Goal: Task Accomplishment & Management: Manage account settings

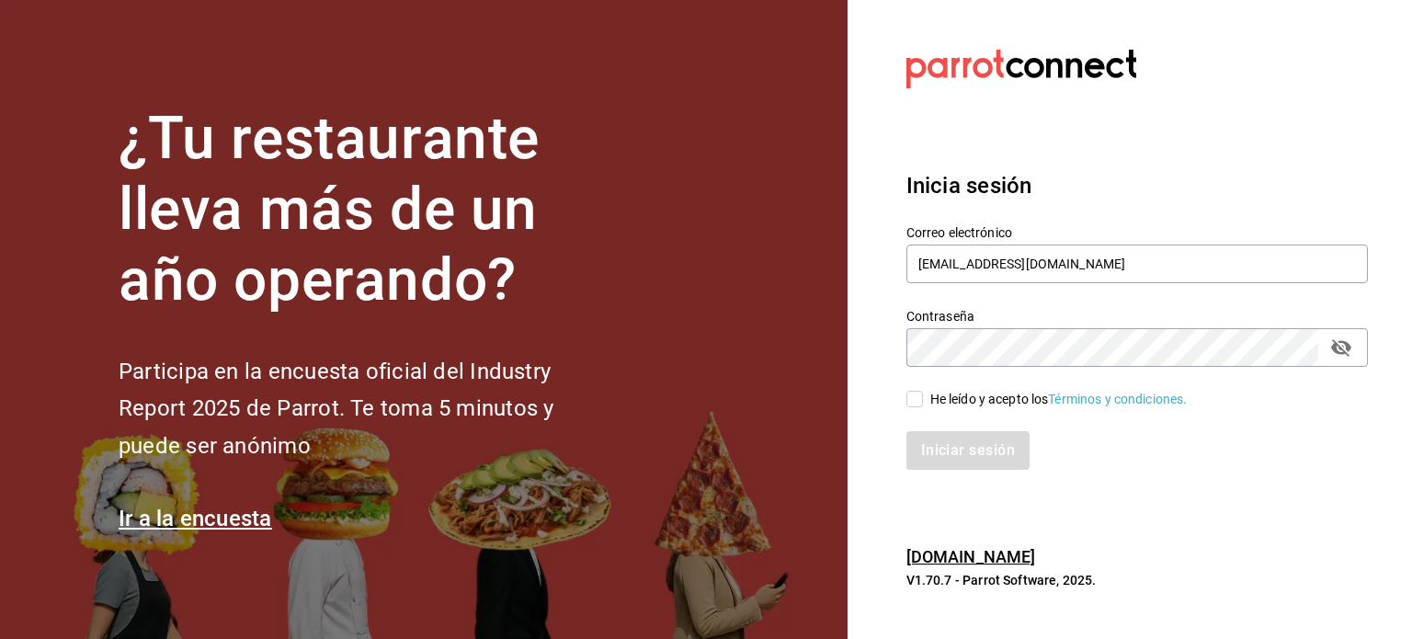
click at [906, 396] on input "He leído y acepto los Términos y condiciones." at bounding box center [914, 399] width 17 height 17
checkbox input "true"
click at [956, 458] on button "Iniciar sesión" at bounding box center [968, 450] width 125 height 39
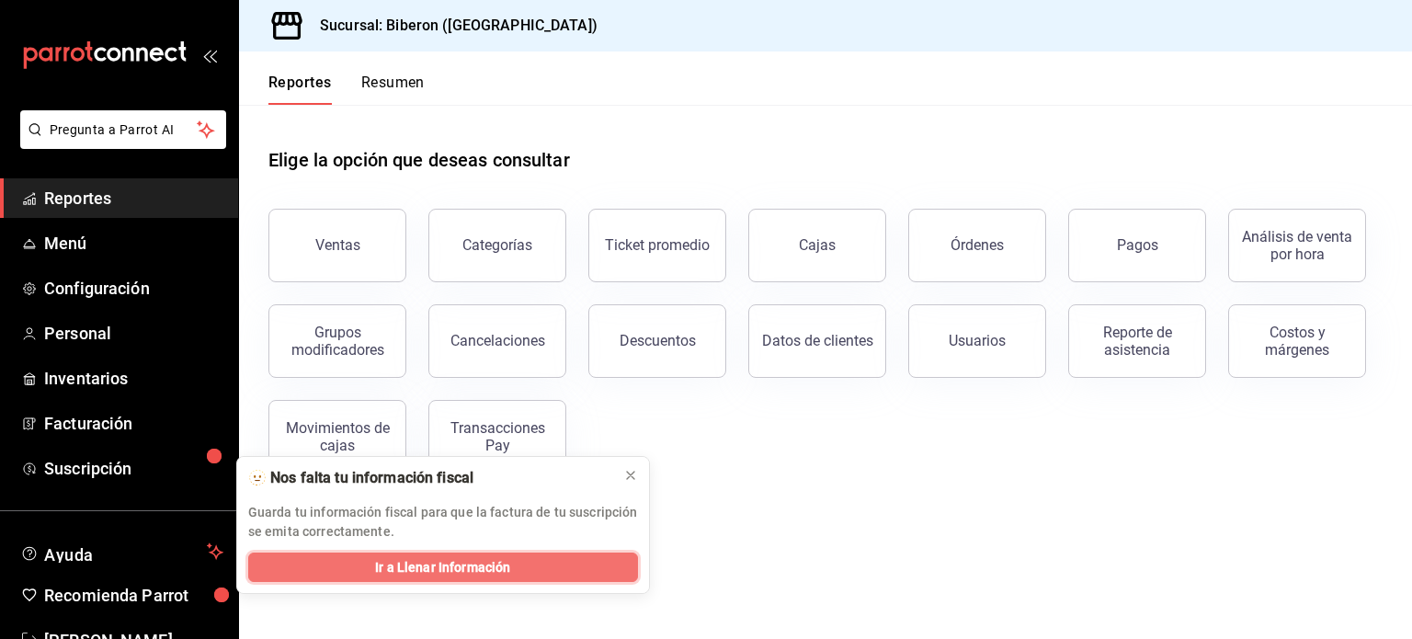
click at [528, 559] on button "Ir a Llenar Información" at bounding box center [443, 566] width 390 height 29
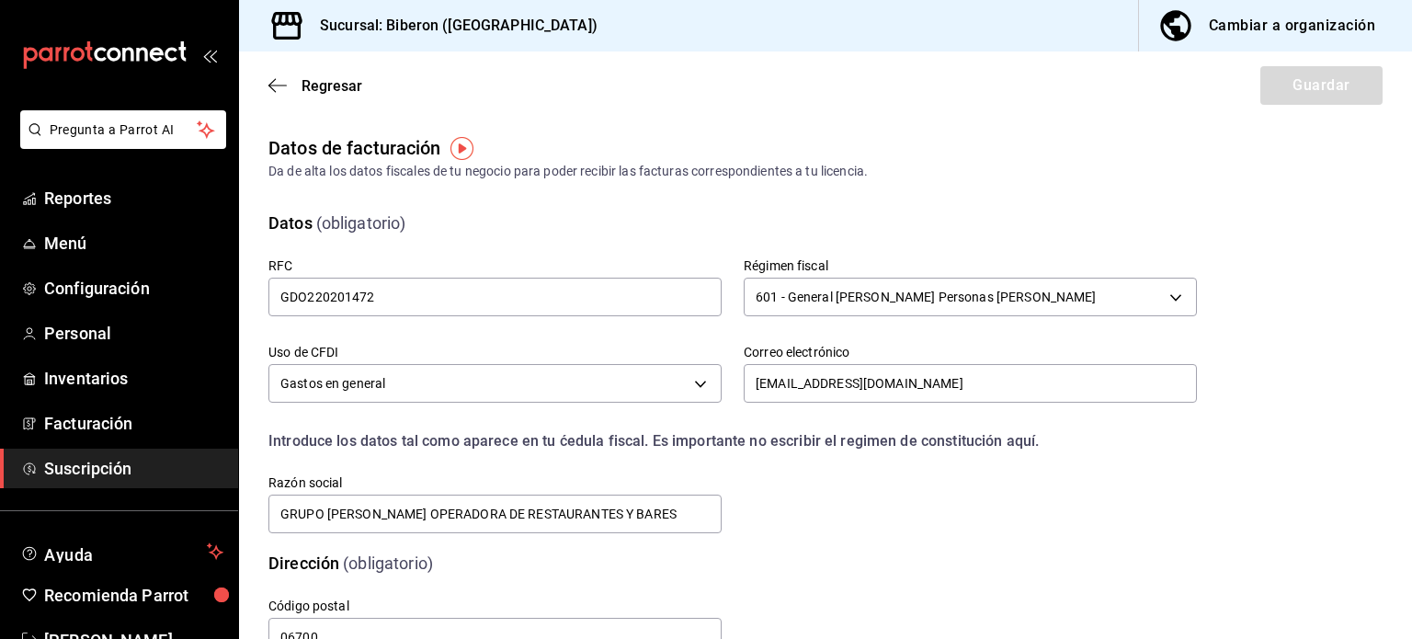
scroll to position [63, 0]
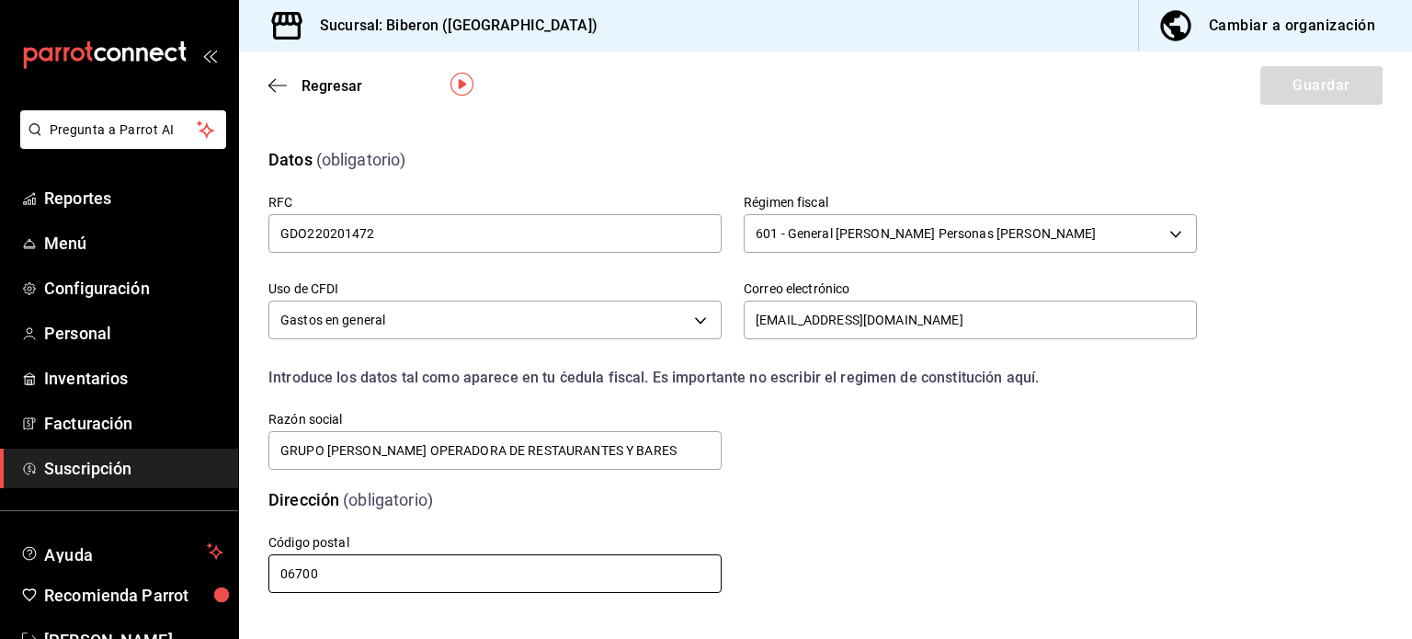
click at [556, 579] on input "06700" at bounding box center [494, 573] width 453 height 39
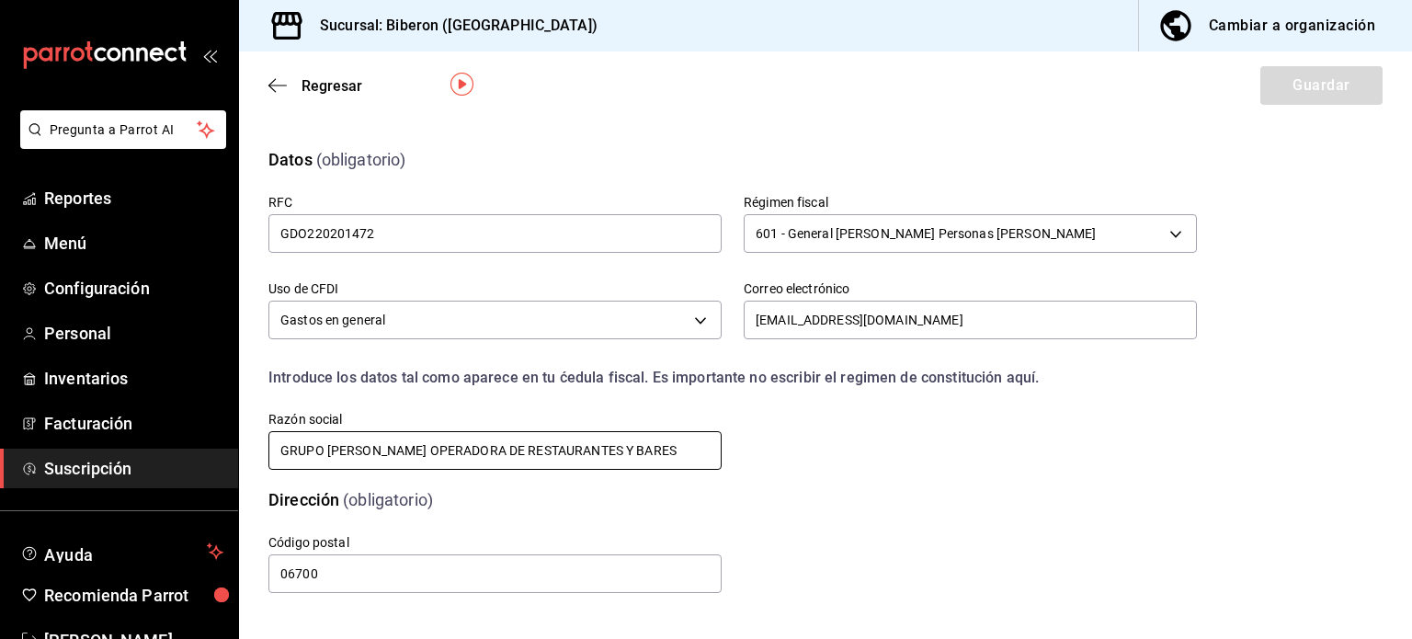
click at [671, 456] on input "GRUPO [PERSON_NAME] OPERADORA DE RESTAURANTES Y BARES" at bounding box center [494, 450] width 453 height 39
click at [947, 329] on input "contralor@babero.mx" at bounding box center [970, 320] width 453 height 39
click at [574, 323] on body "Pregunta a Parrot AI Reportes Menú Configuración Personal Inventarios Facturaci…" at bounding box center [706, 319] width 1412 height 639
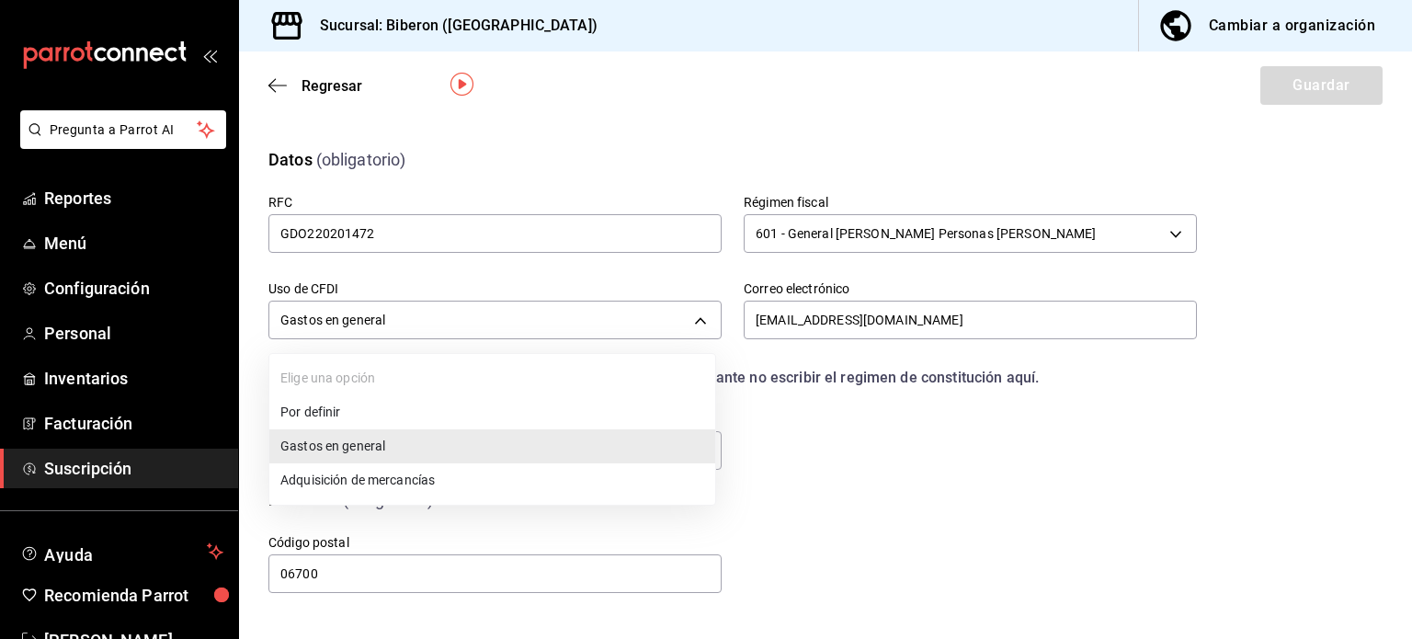
click at [574, 322] on div at bounding box center [706, 319] width 1412 height 639
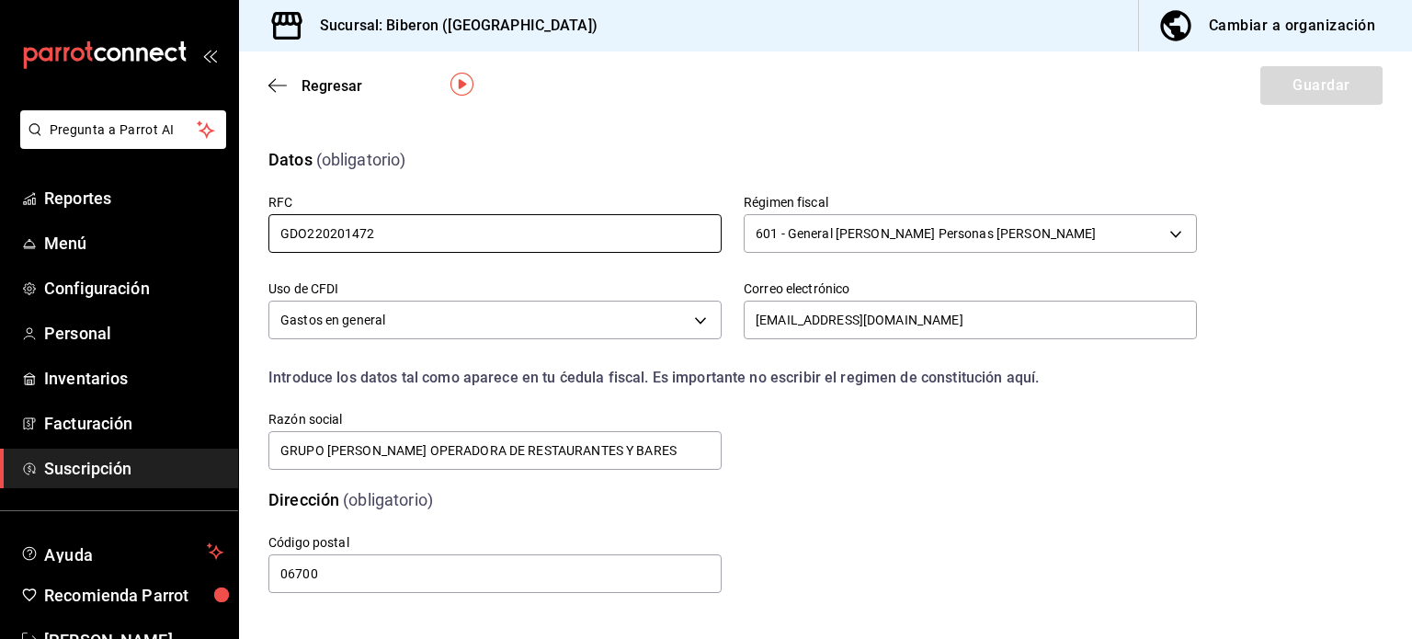
click at [558, 234] on input "GDO220201472" at bounding box center [494, 233] width 453 height 39
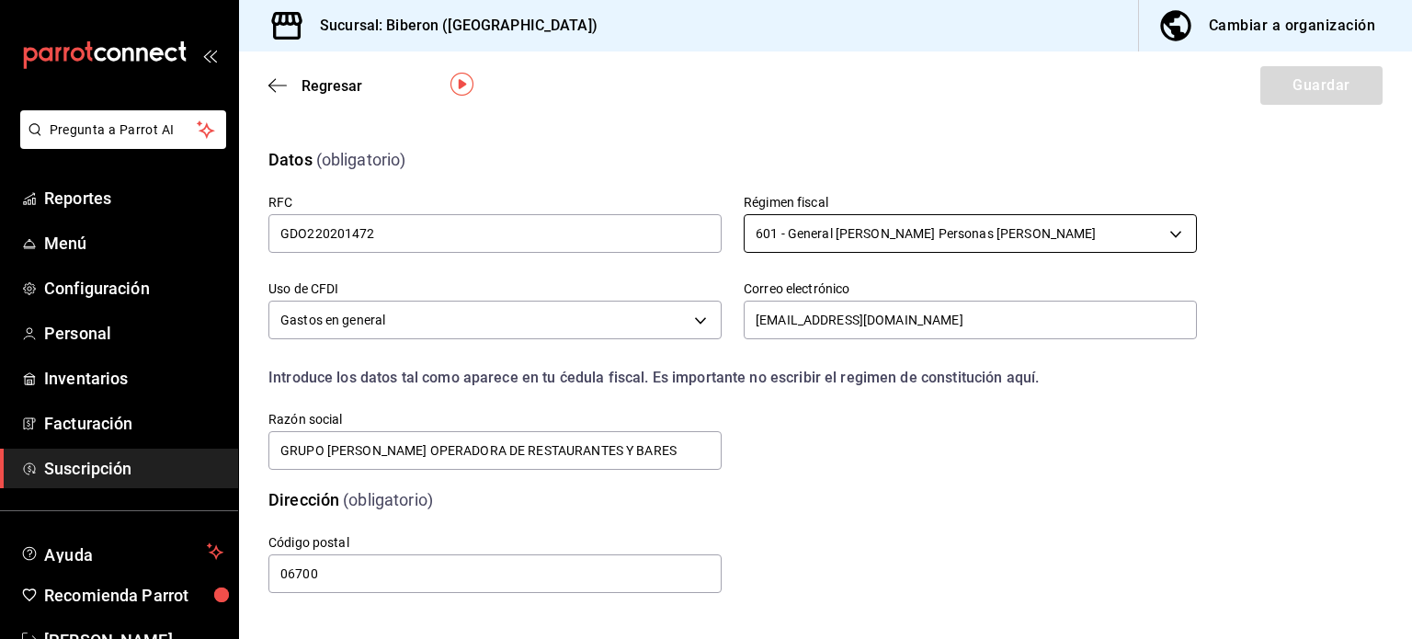
click at [1015, 229] on body "Pregunta a Parrot AI Reportes Menú Configuración Personal Inventarios Facturaci…" at bounding box center [706, 319] width 1412 height 639
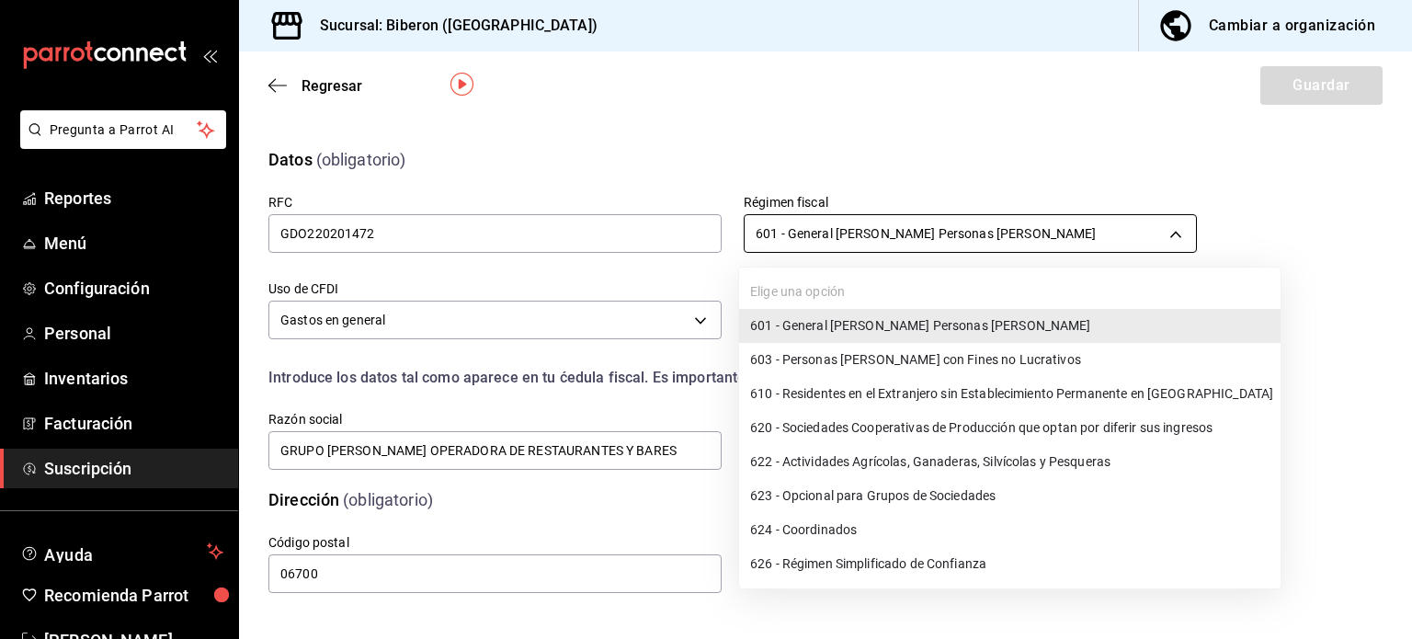
click at [1015, 229] on div at bounding box center [706, 319] width 1412 height 639
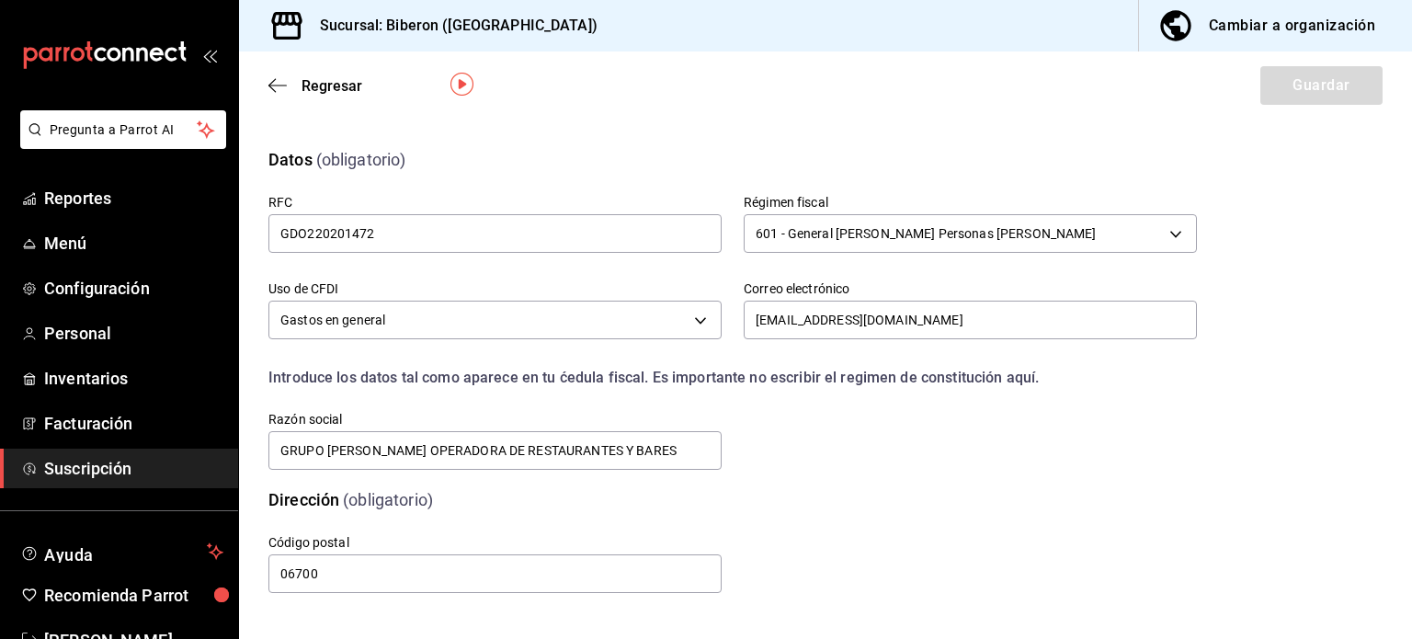
click at [431, 595] on div "Código postal 06700" at bounding box center [494, 565] width 453 height 62
click at [439, 580] on input "06700" at bounding box center [494, 573] width 453 height 39
type input "06700"
click at [1060, 495] on div "Código postal 06700" at bounding box center [710, 543] width 972 height 106
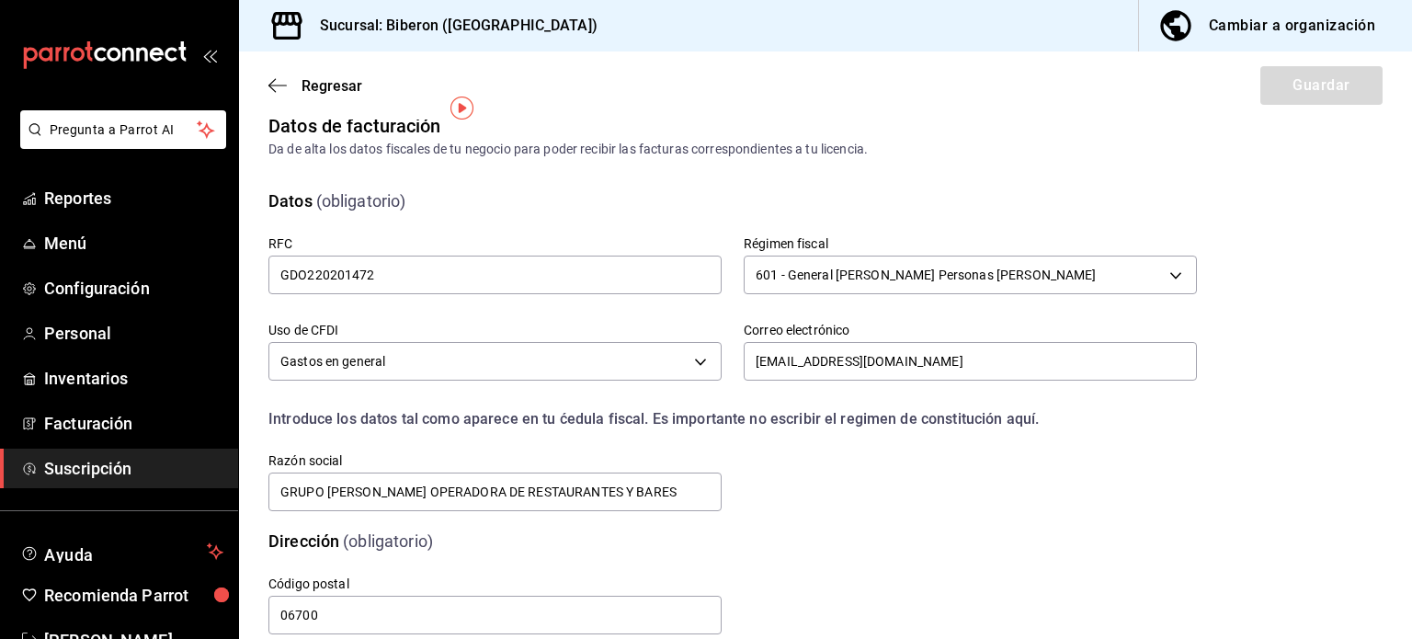
scroll to position [0, 0]
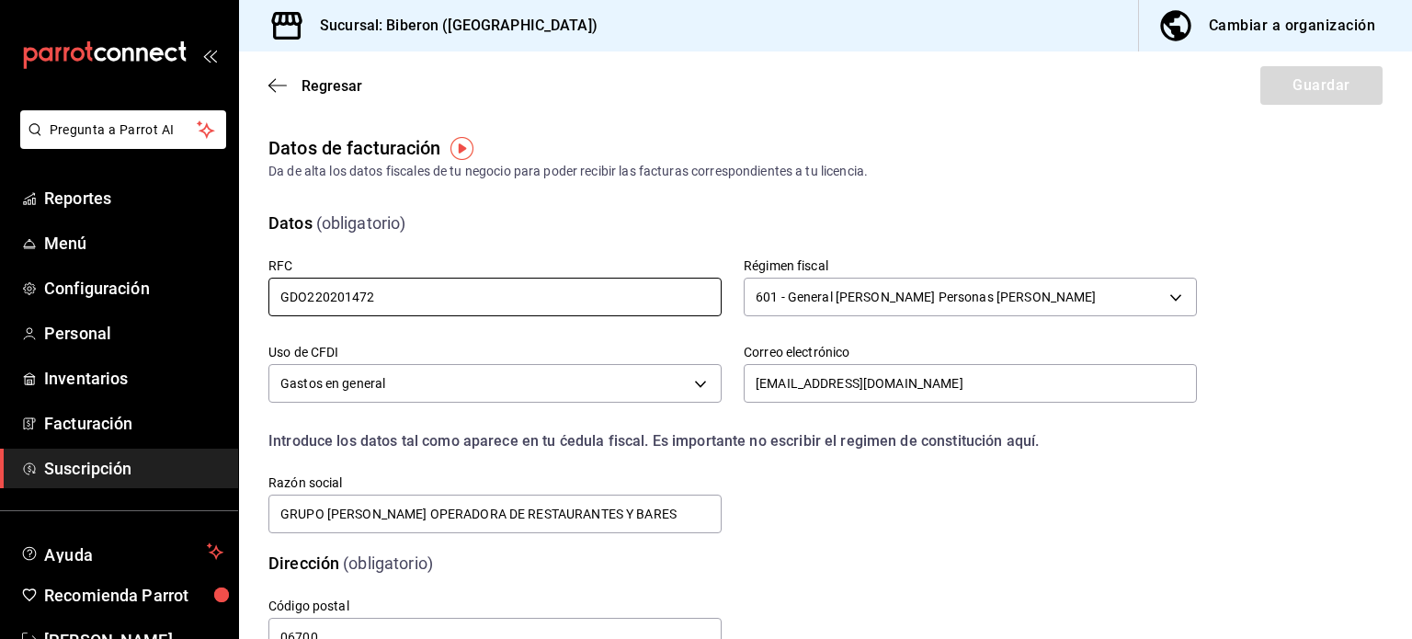
click at [643, 295] on input "GDO220201472" at bounding box center [494, 297] width 453 height 39
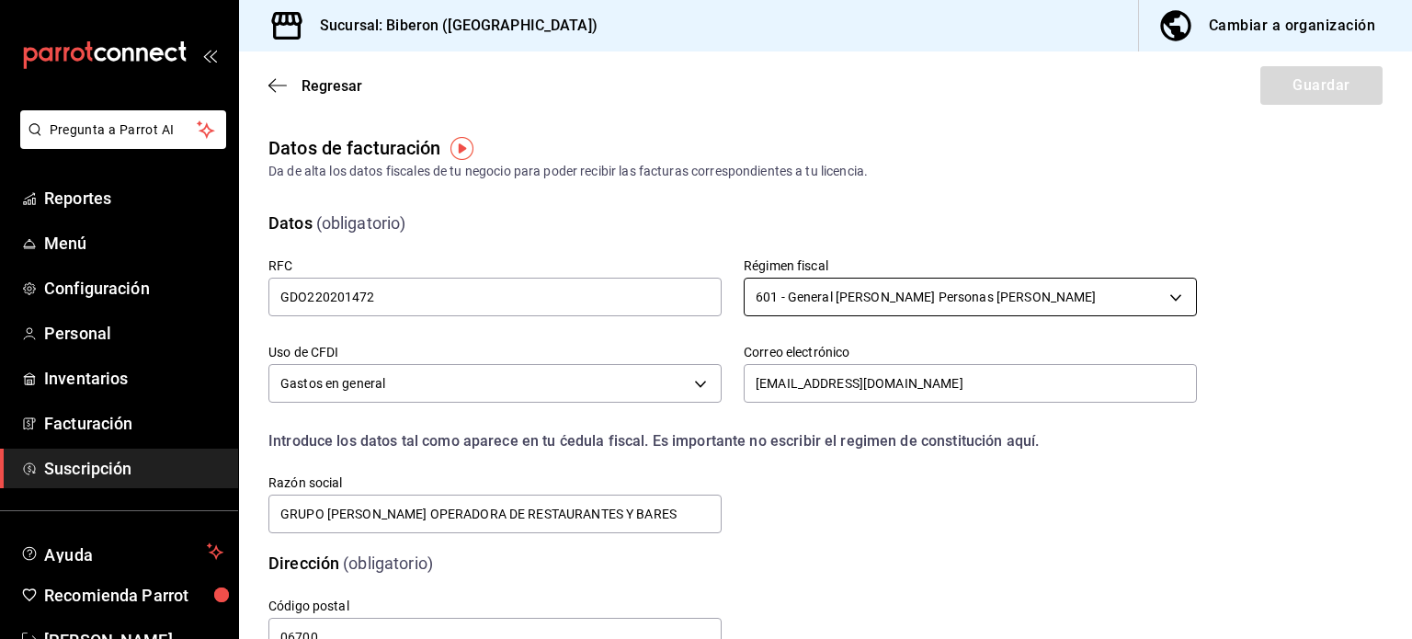
click at [792, 297] on body "Pregunta a Parrot AI Reportes Menú Configuración Personal Inventarios Facturaci…" at bounding box center [706, 319] width 1412 height 639
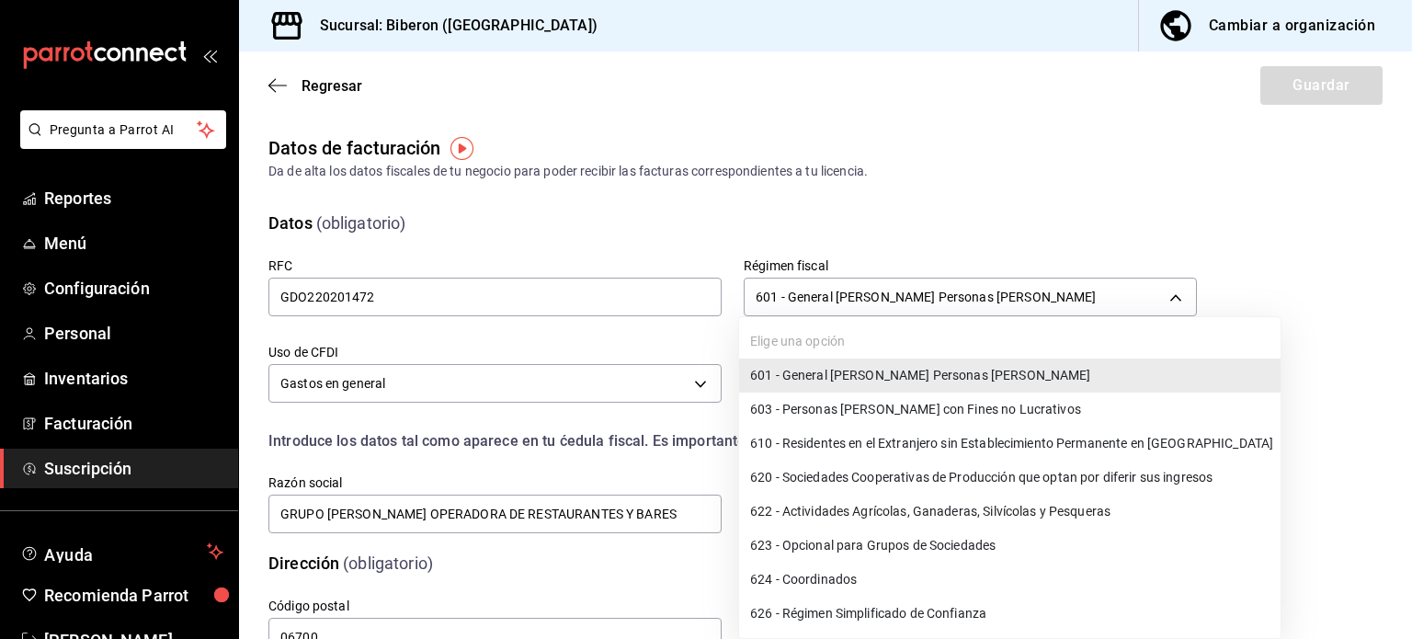
click at [859, 368] on li "601 - General de Ley Personas Morales" at bounding box center [1009, 375] width 541 height 34
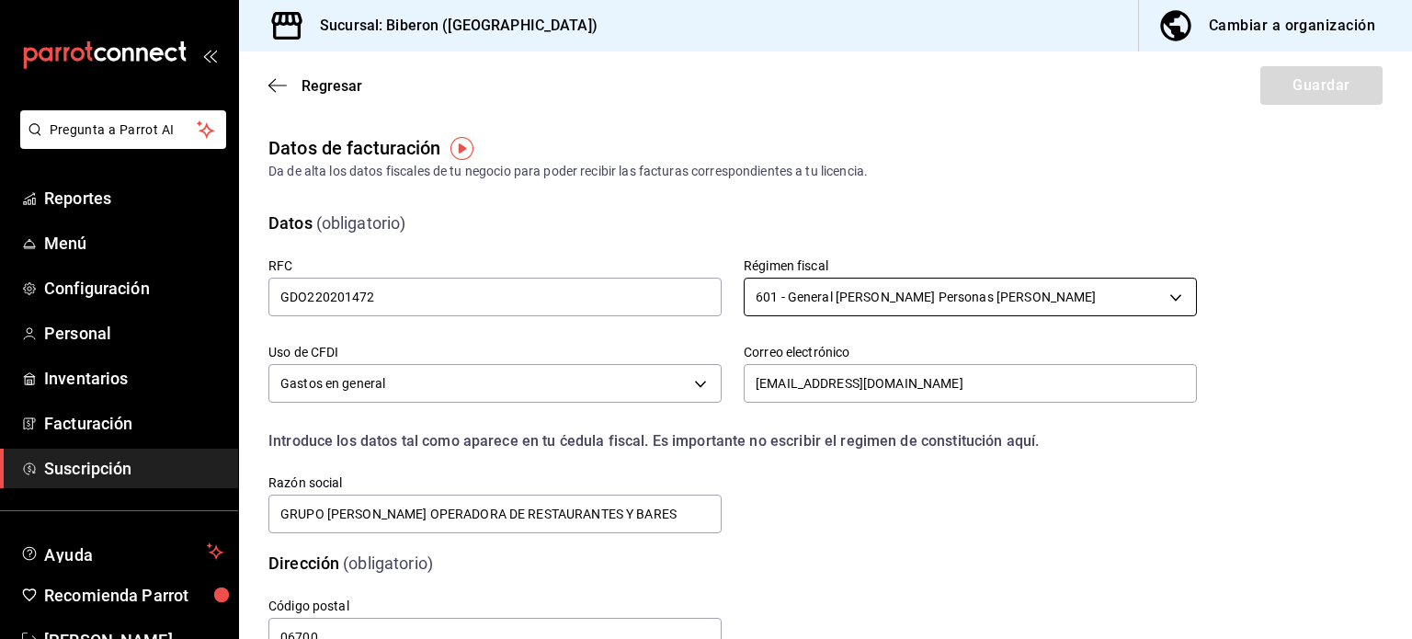
click at [886, 298] on body "Pregunta a Parrot AI Reportes Menú Configuración Personal Inventarios Facturaci…" at bounding box center [706, 319] width 1412 height 639
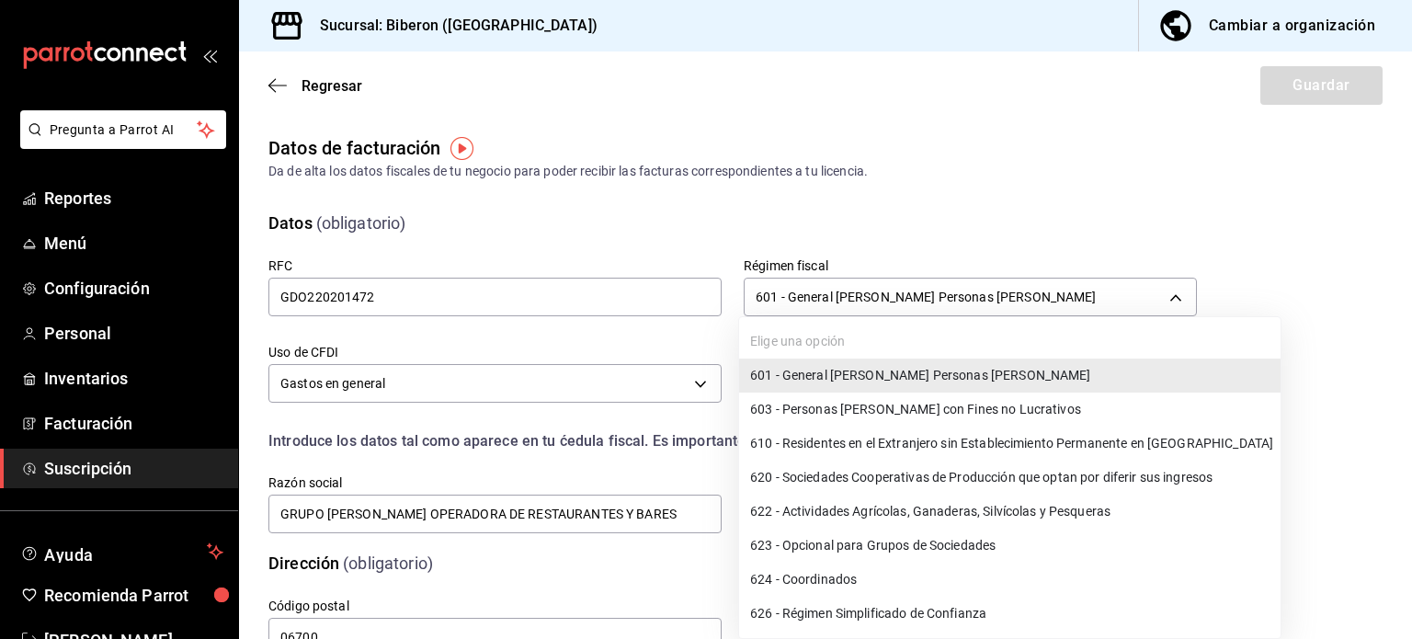
click at [922, 411] on li "603 - Personas Morales con Fines no Lucrativos" at bounding box center [1009, 409] width 541 height 34
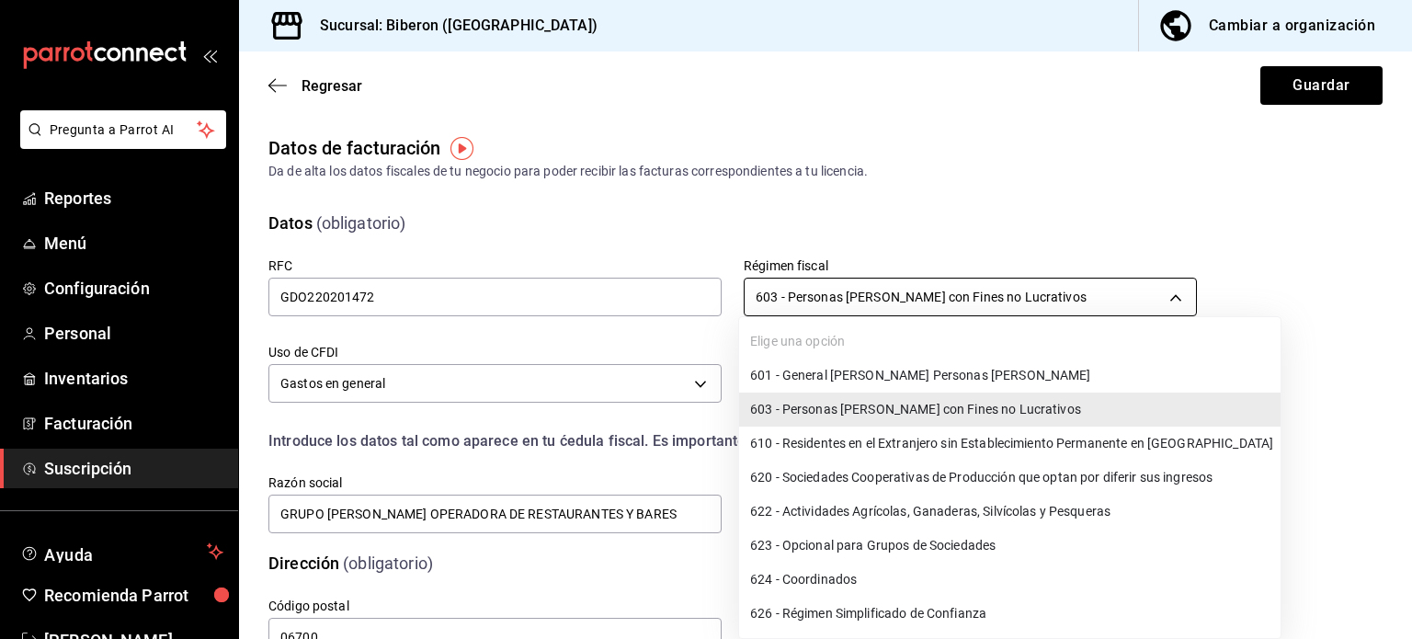
click at [922, 301] on body "Pregunta a Parrot AI Reportes Menú Configuración Personal Inventarios Facturaci…" at bounding box center [706, 319] width 1412 height 639
click at [914, 382] on li "601 - General de Ley Personas Morales" at bounding box center [1009, 375] width 541 height 34
type input "601"
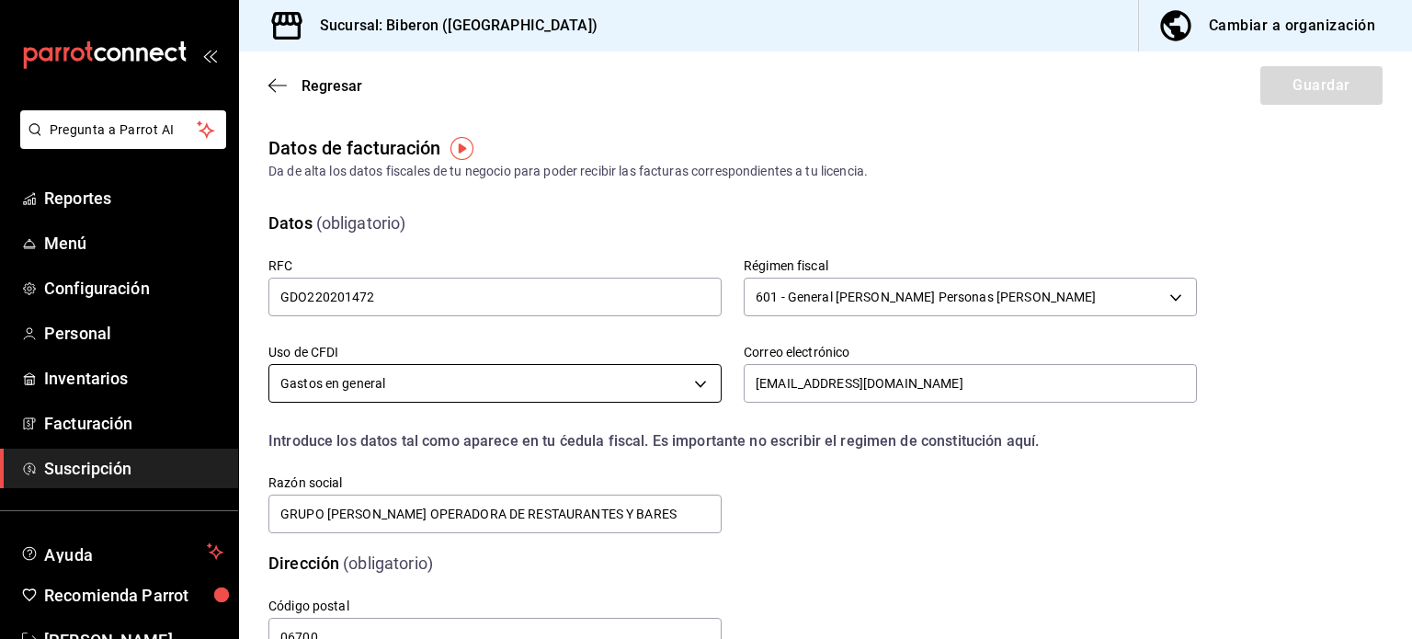
click at [585, 380] on body "Pregunta a Parrot AI Reportes Menú Configuración Personal Inventarios Facturaci…" at bounding box center [706, 319] width 1412 height 639
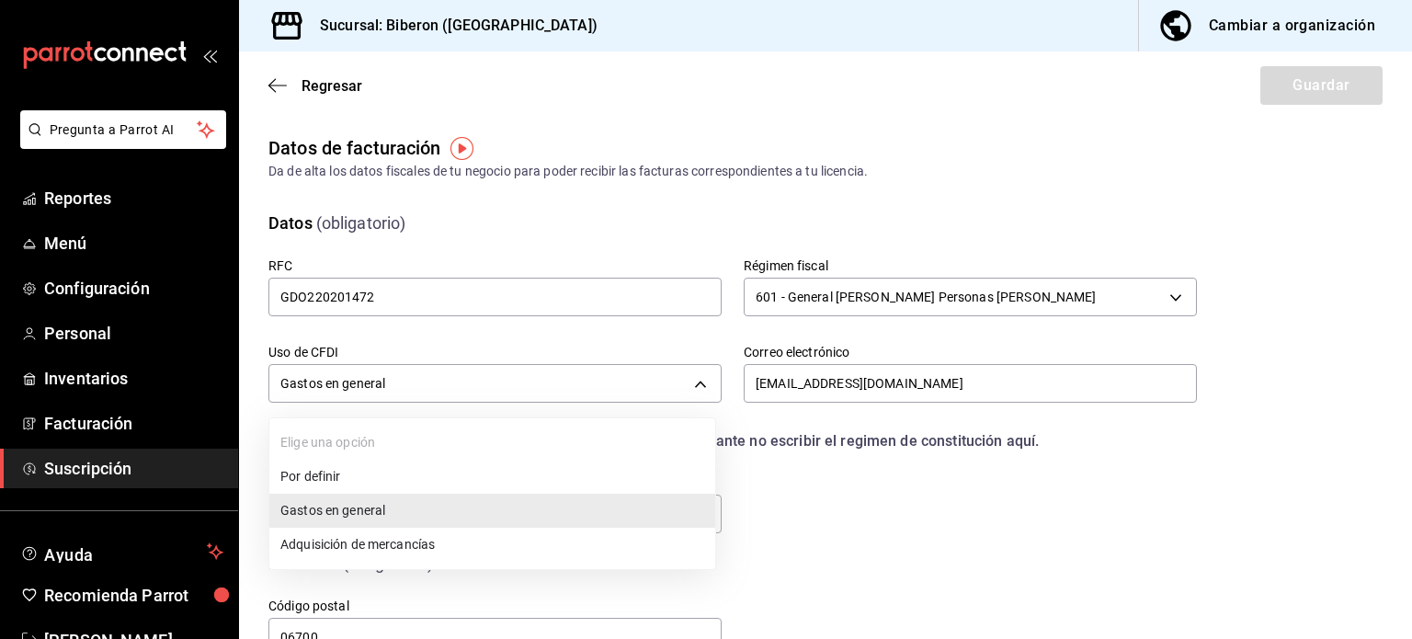
click at [525, 503] on li "Gastos en general" at bounding box center [492, 511] width 446 height 34
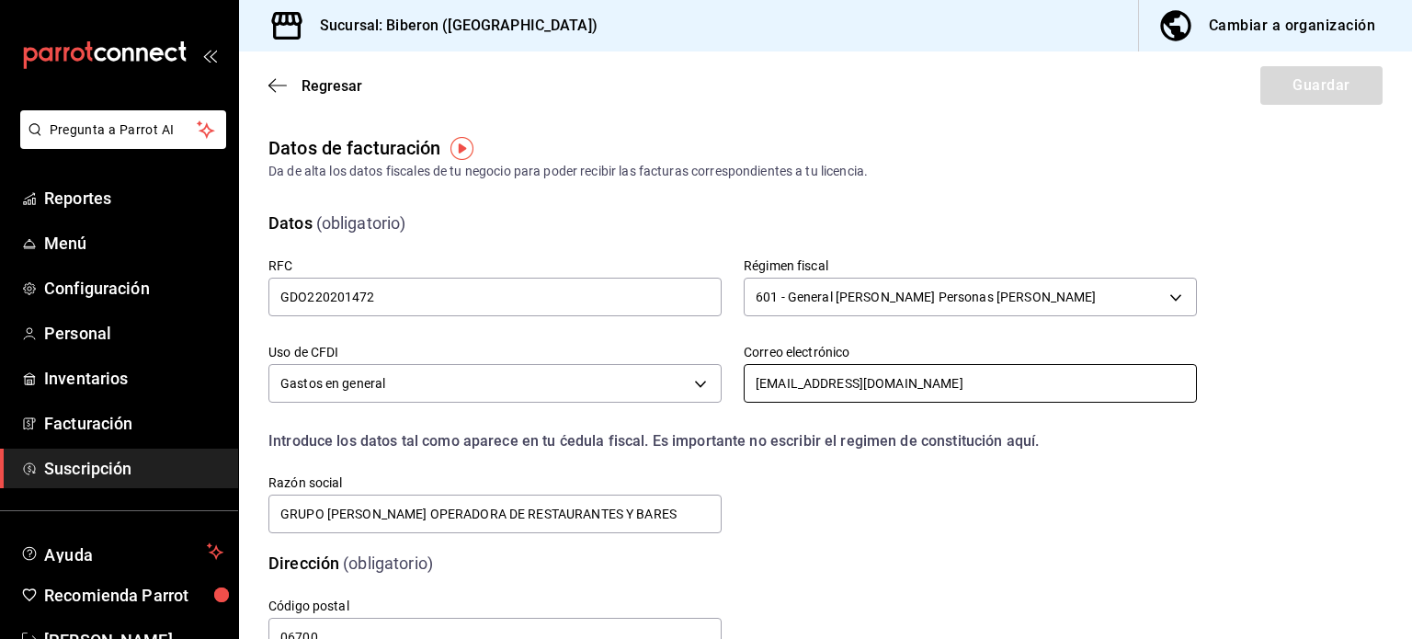
click at [857, 384] on input "contralor@babero.mx" at bounding box center [970, 383] width 453 height 39
click at [913, 384] on input "contralor@babero.mx" at bounding box center [970, 383] width 453 height 39
click at [962, 376] on input "contralor@babero.mx" at bounding box center [970, 383] width 453 height 39
click at [562, 443] on div "Introduce los datos tal como aparece en tu ćedula fiscal. Es importante no escr…" at bounding box center [732, 441] width 928 height 22
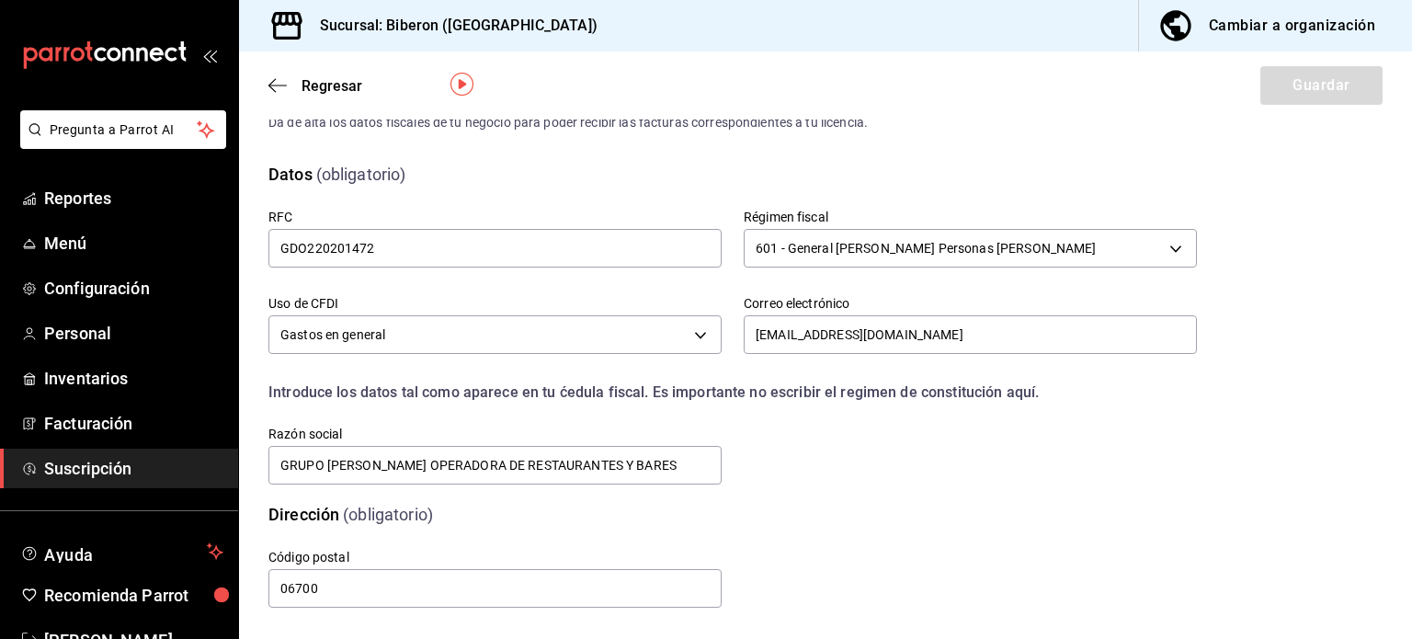
scroll to position [63, 0]
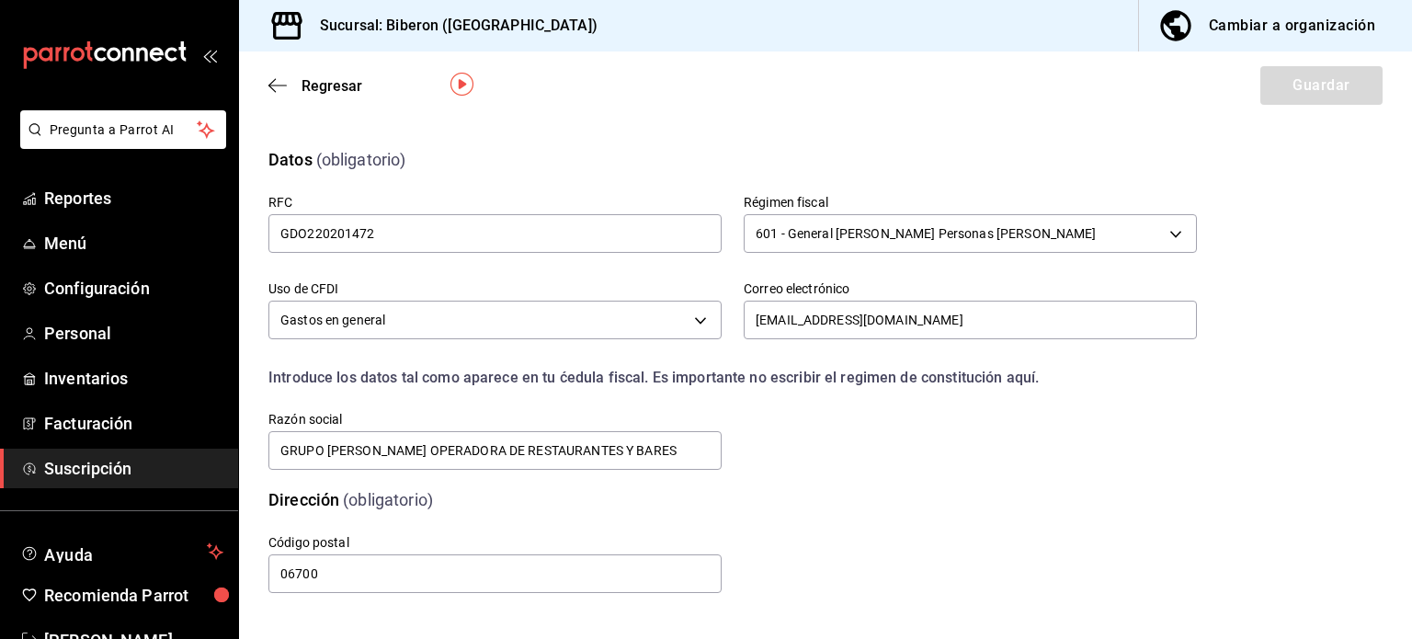
click at [328, 97] on div "Regresar Guardar" at bounding box center [825, 85] width 1173 height 68
click at [328, 83] on span "Regresar" at bounding box center [331, 85] width 61 height 17
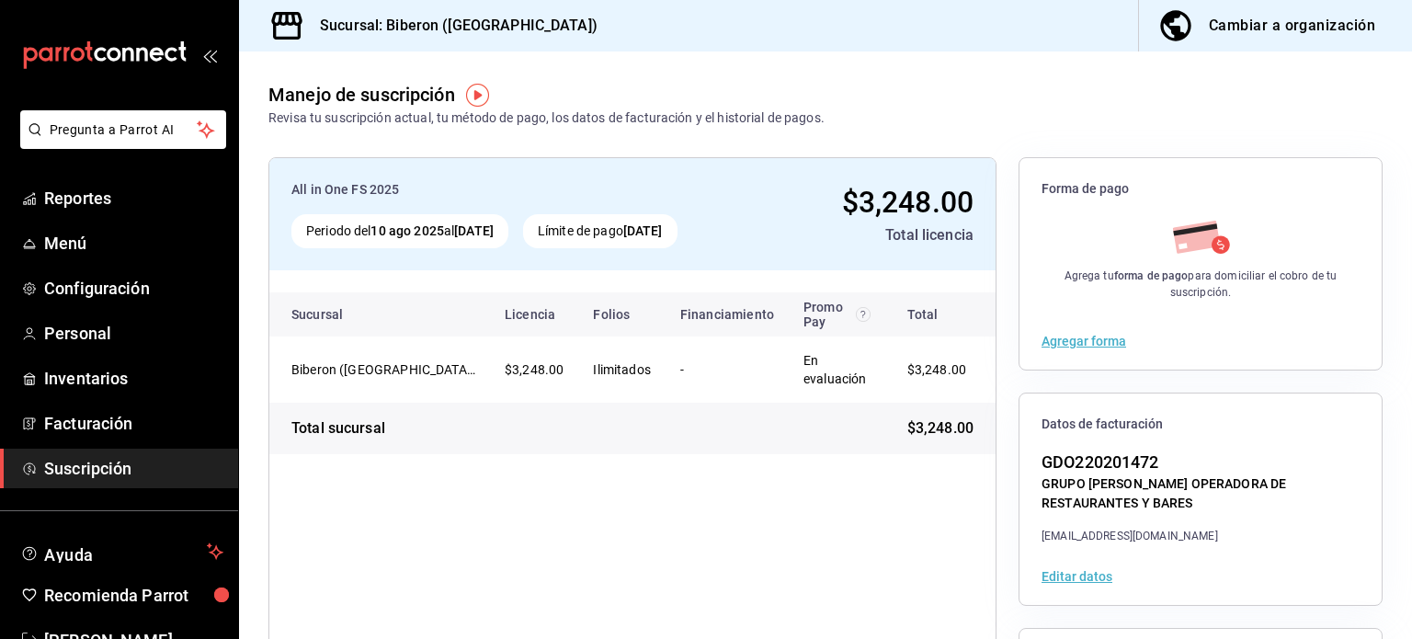
click at [1044, 99] on div "Manejo de suscripción Revisa tu suscripción actual, tu método de pago, los dato…" at bounding box center [825, 89] width 1173 height 76
click at [120, 328] on span "Personal" at bounding box center [133, 333] width 179 height 25
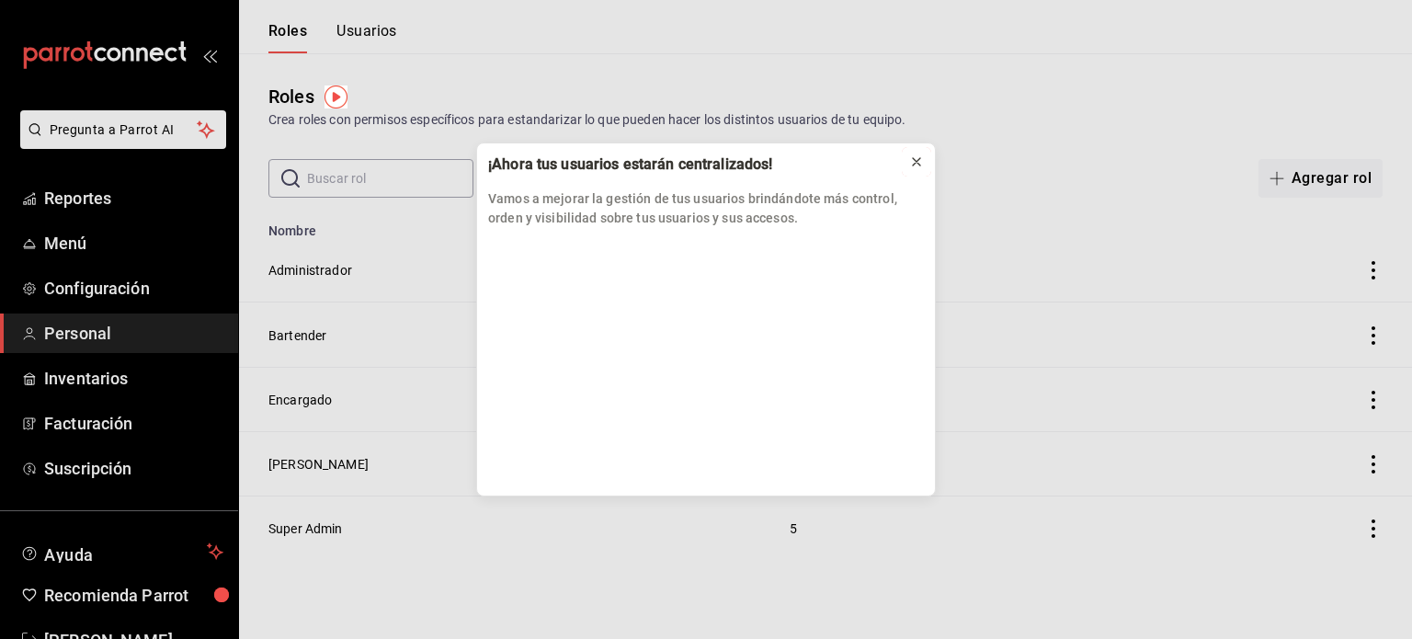
click at [918, 159] on icon at bounding box center [916, 161] width 7 height 7
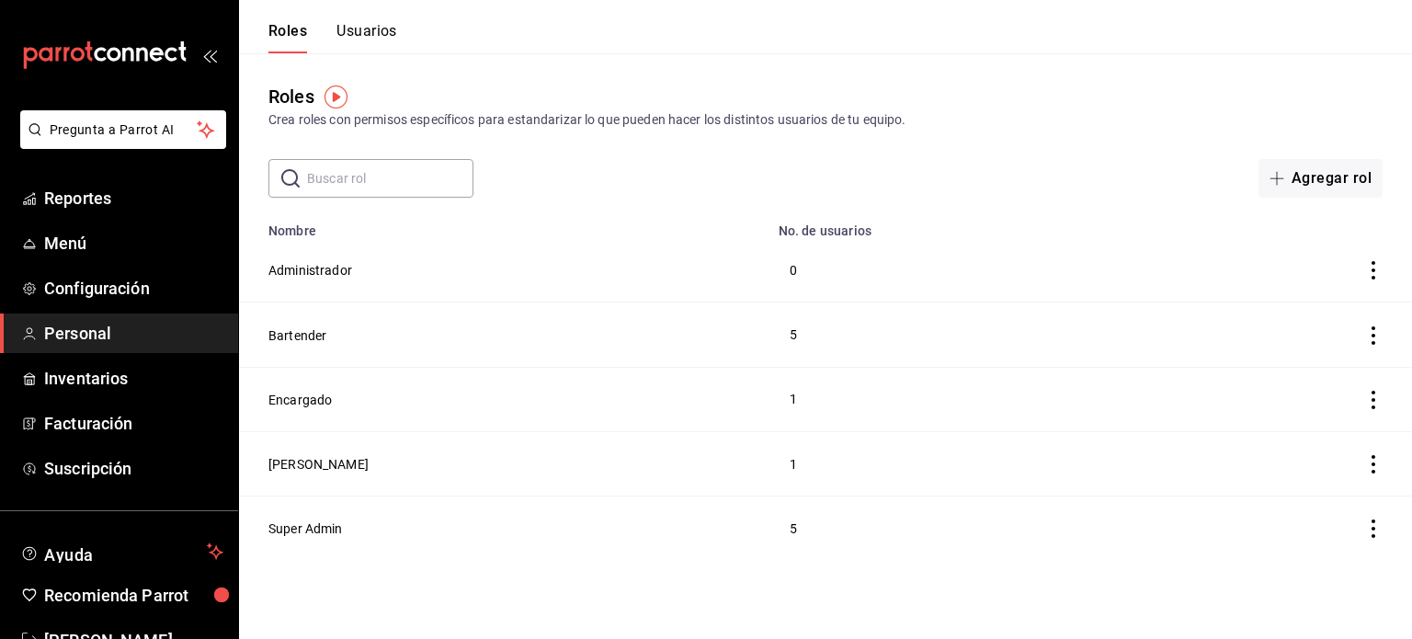
click at [363, 31] on button "Usuarios" at bounding box center [366, 37] width 61 height 31
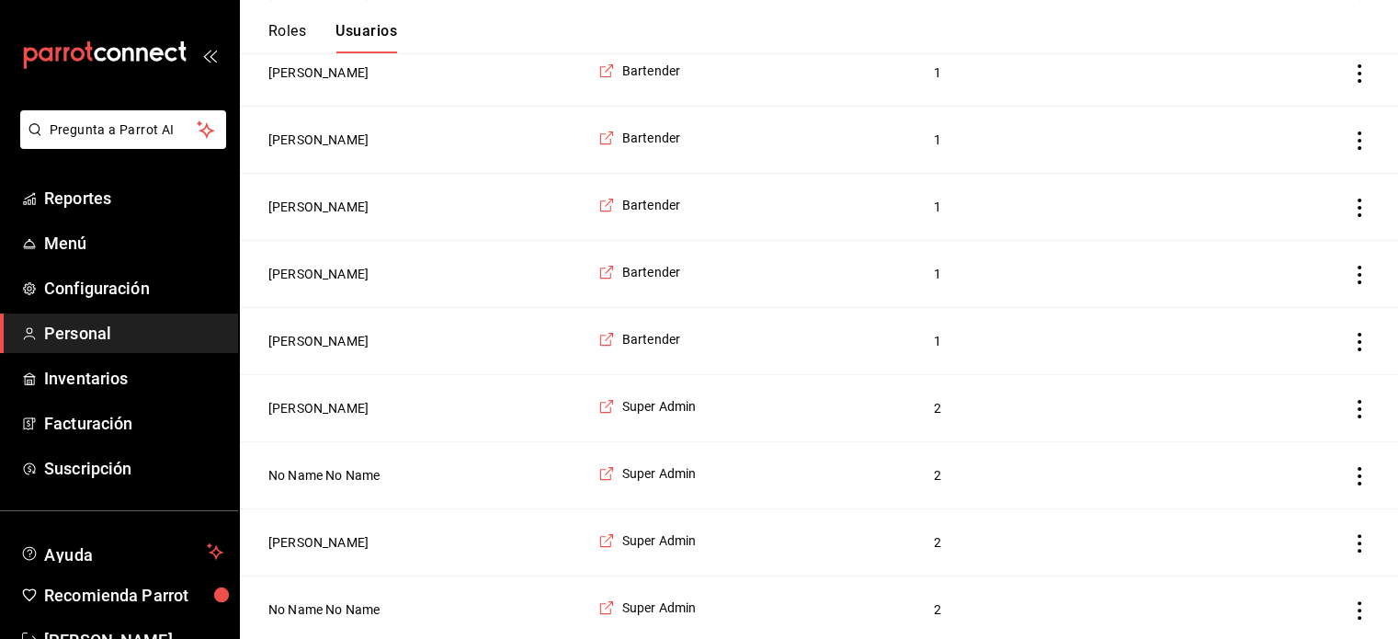
scroll to position [426, 0]
click at [358, 473] on button "Orlando Venegas" at bounding box center [318, 475] width 100 height 18
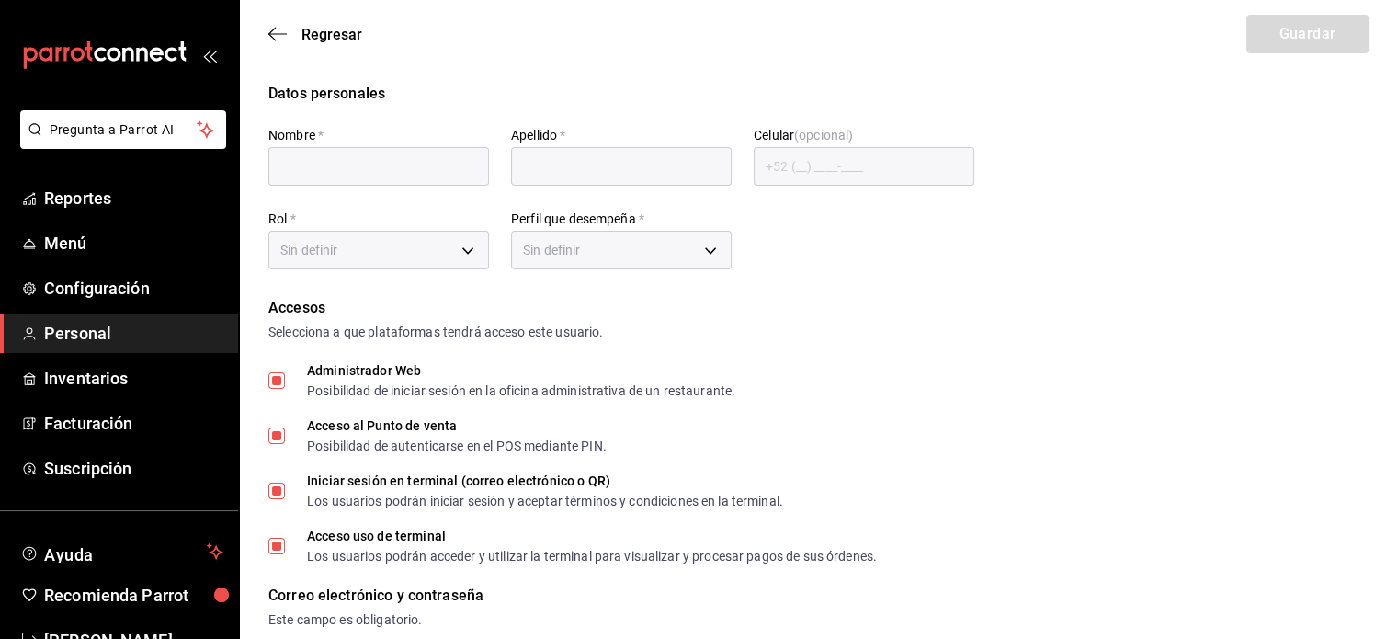
type input "Orlando"
type input "Venegas"
checkbox input "true"
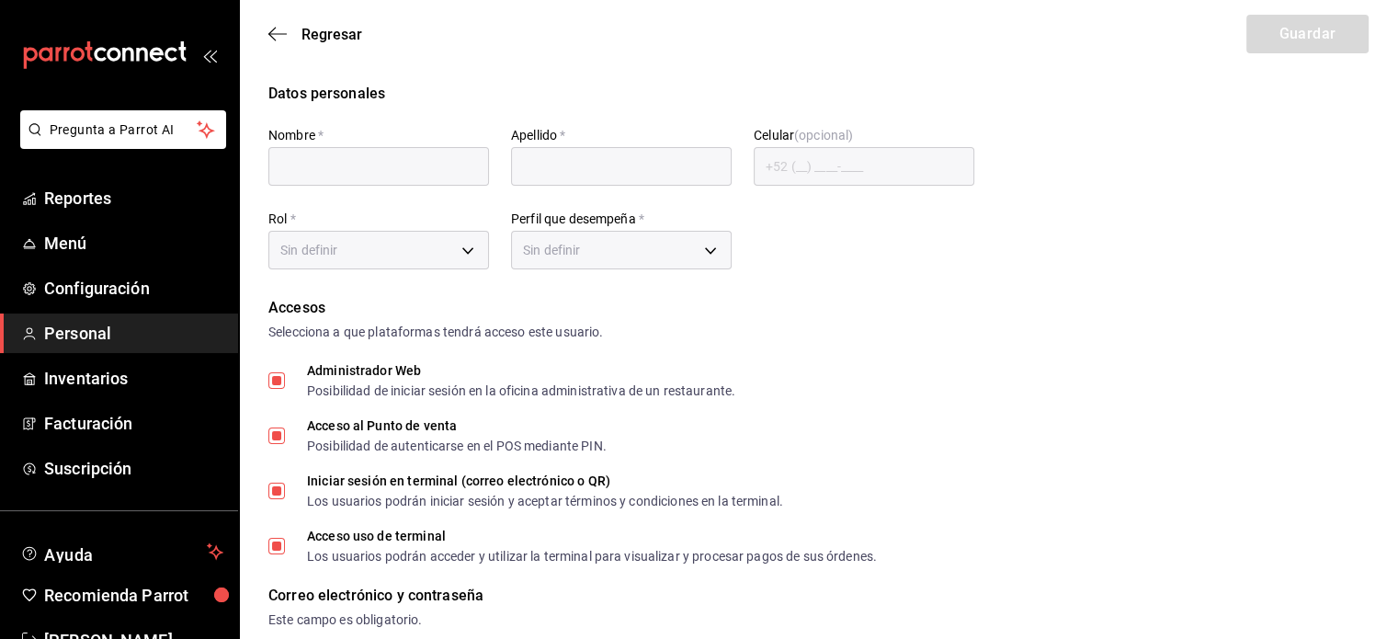
checkbox input "true"
type input "biberonbarcdmx@outlook.com"
type input "12345"
checkbox input "true"
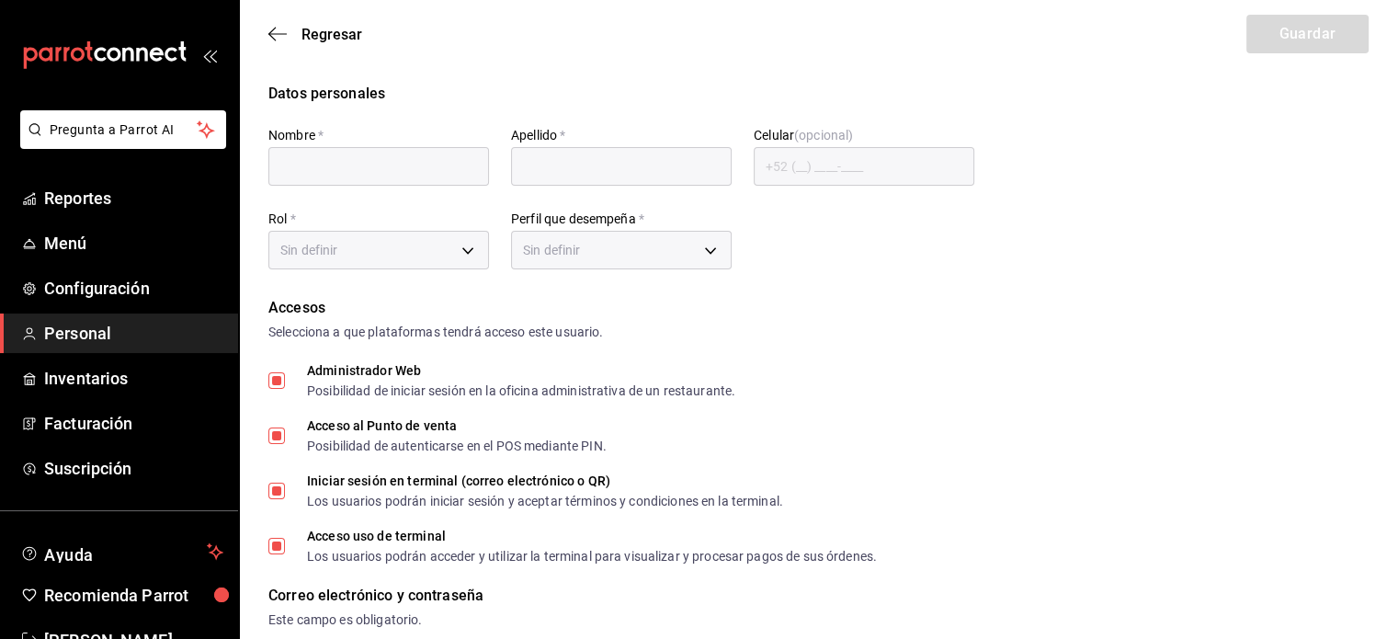
checkbox input "true"
type input "bea3daa2-e77f-47df-b8e5-d97aaf8bf31d"
type input "ADMIN"
checkbox input "true"
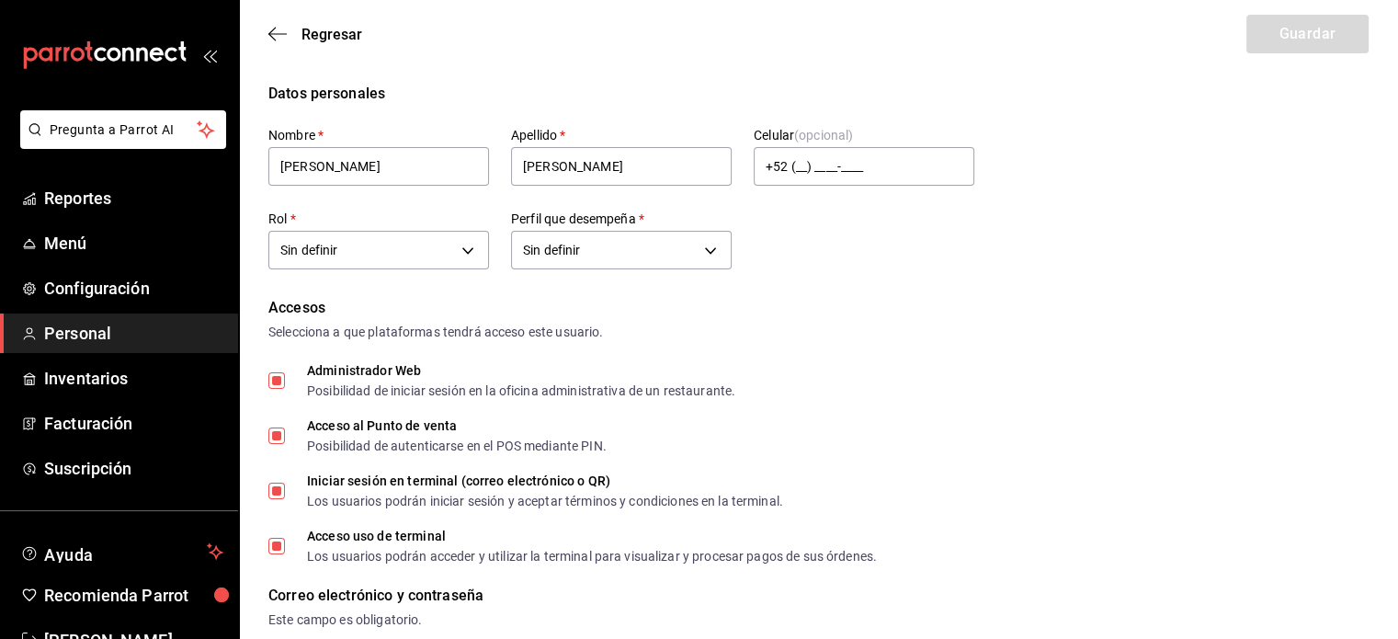
checkbox input "true"
click at [1117, 223] on div "Datos personales Nombre   * Orlando Apellido   * Venegas Celular (opcional) +52…" at bounding box center [818, 179] width 1100 height 192
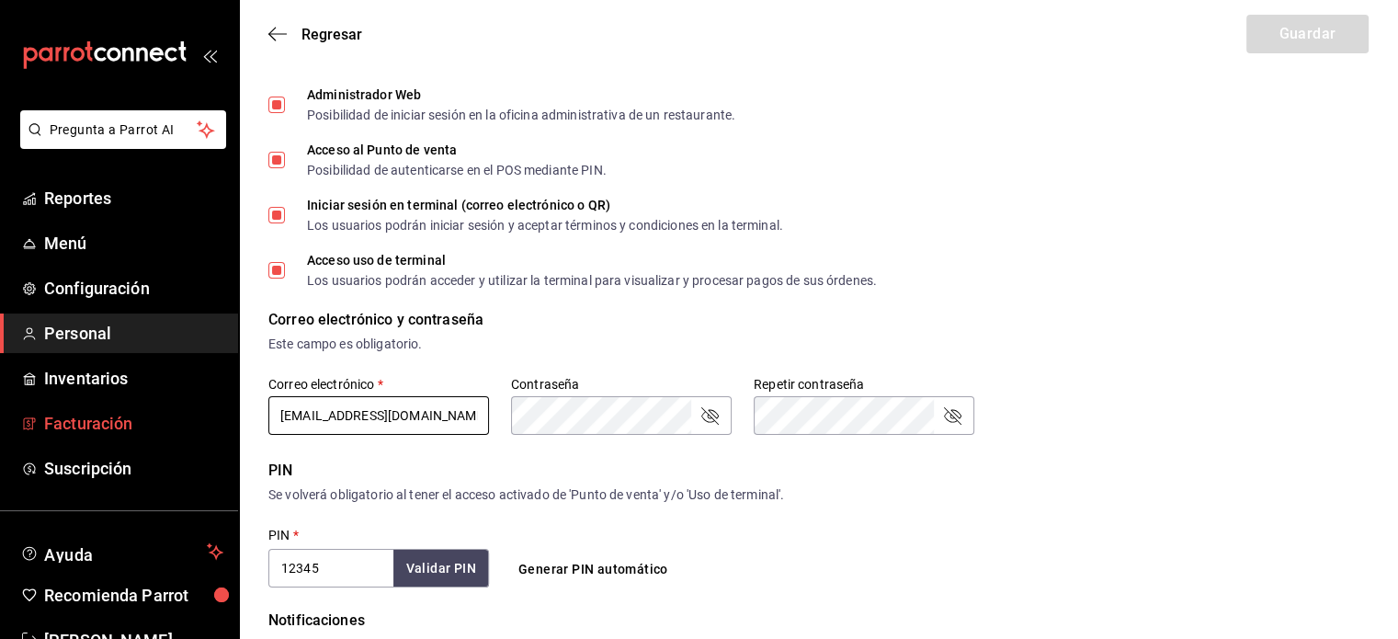
drag, startPoint x: 462, startPoint y: 422, endPoint x: 210, endPoint y: 407, distance: 252.3
click at [210, 407] on div "Pregunta a Parrot AI Reportes Menú Configuración Personal Inventarios Facturaci…" at bounding box center [699, 405] width 1398 height 1363
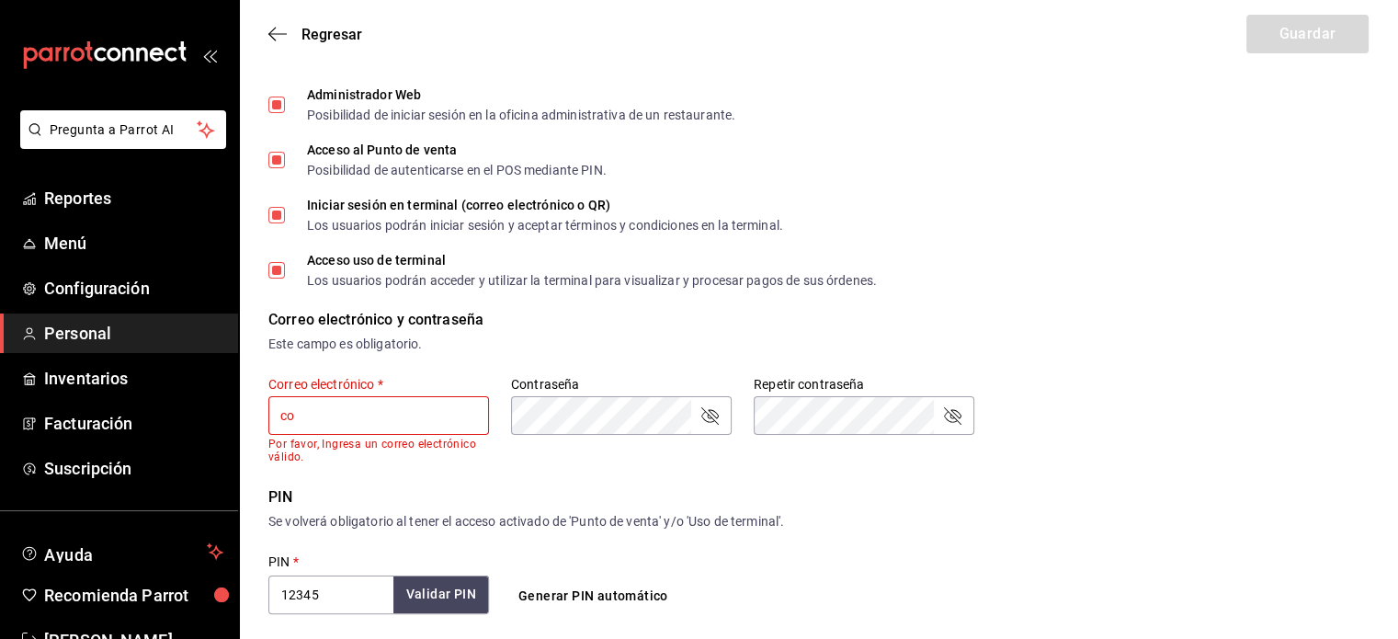
type input "biberonbarcdmx@outlook.com"
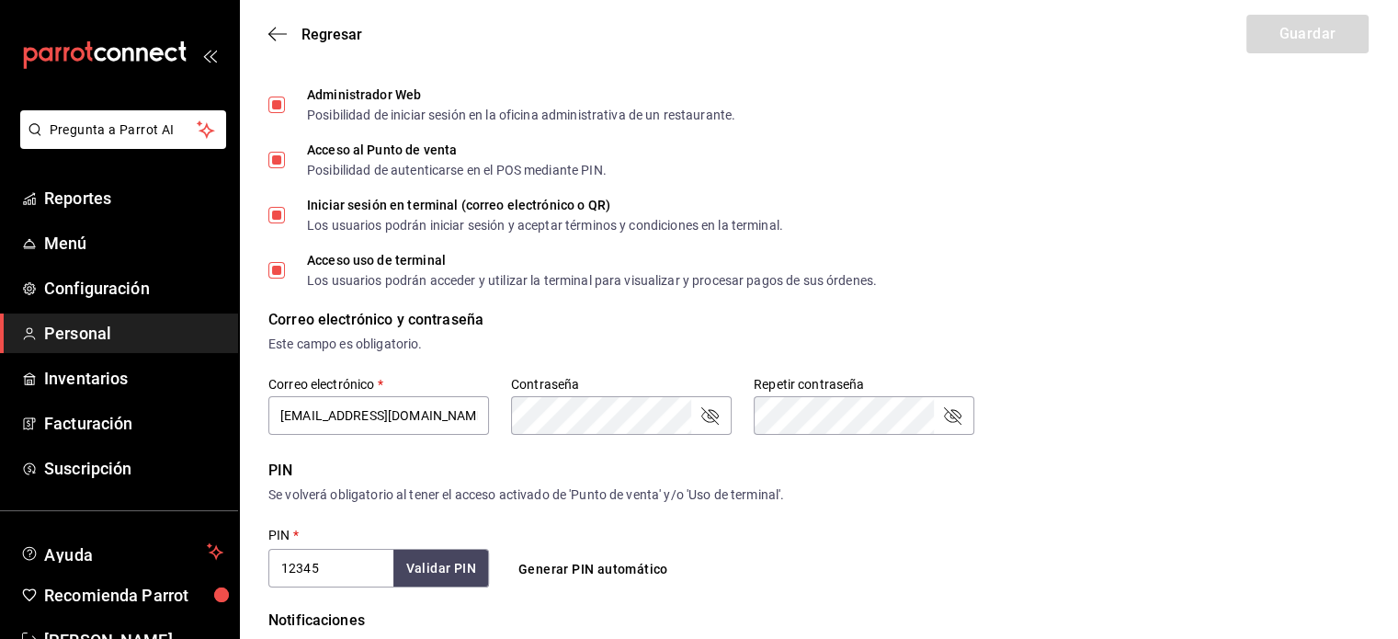
click at [893, 339] on div "Este campo es obligatorio." at bounding box center [818, 344] width 1100 height 19
drag, startPoint x: 470, startPoint y: 415, endPoint x: 222, endPoint y: 409, distance: 247.3
click at [207, 412] on div "Pregunta a Parrot AI Reportes Menú Configuración Personal Inventarios Facturaci…" at bounding box center [699, 405] width 1398 height 1363
click at [1072, 285] on div "Acceso uso de terminal Los usuarios podrán acceder y utilizar la terminal para …" at bounding box center [818, 270] width 1100 height 33
click at [1193, 307] on form "Datos personales Nombre   * Orlando Apellido   * Venegas Celular (opcional) +52…" at bounding box center [818, 421] width 1100 height 1229
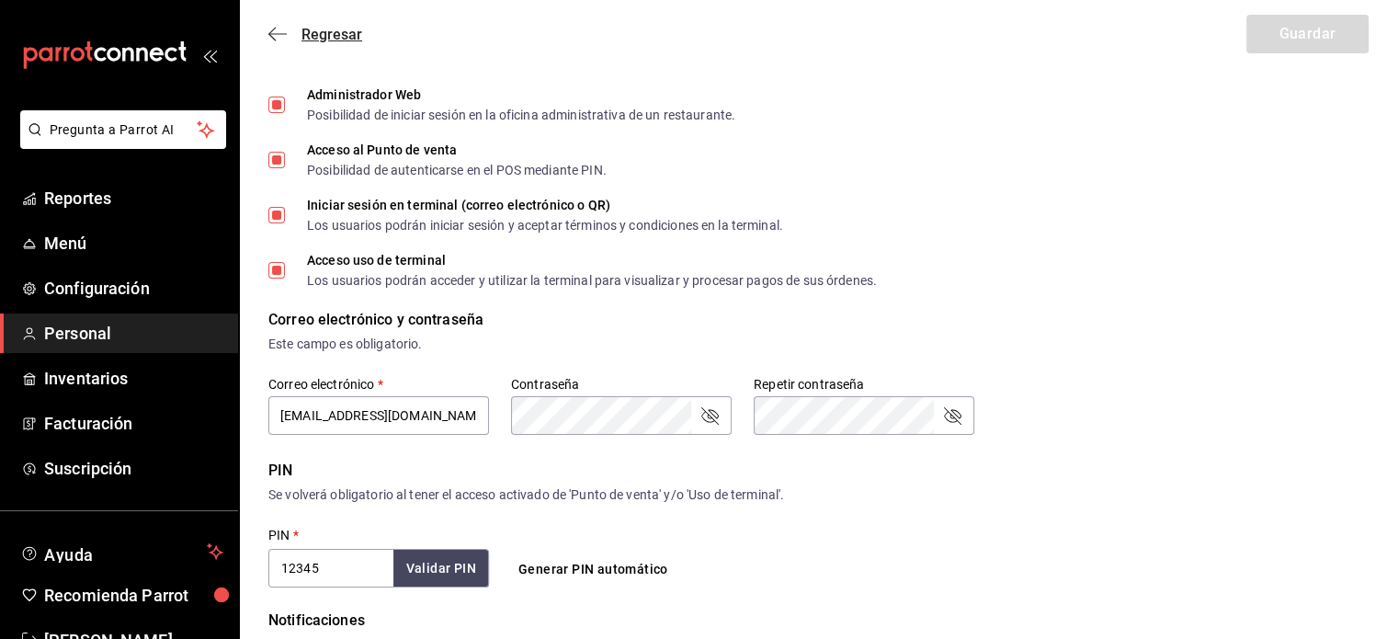
click at [336, 33] on span "Regresar" at bounding box center [331, 34] width 61 height 17
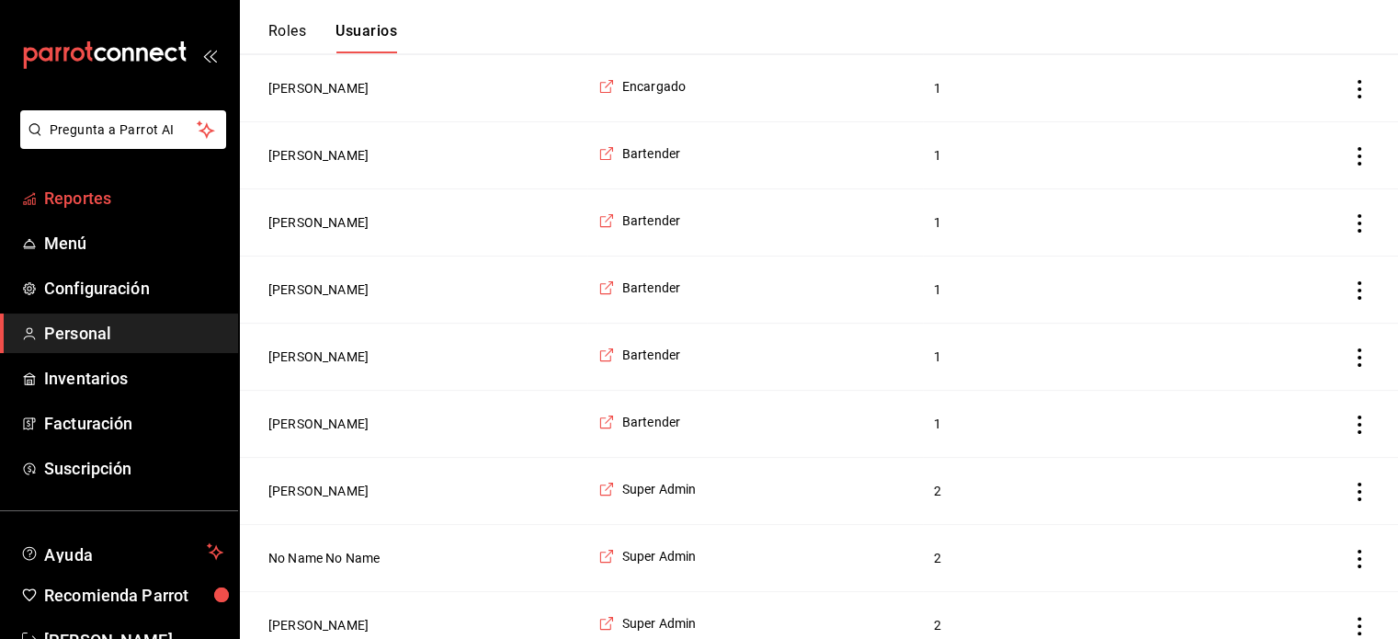
click at [75, 210] on span "Reportes" at bounding box center [133, 198] width 179 height 25
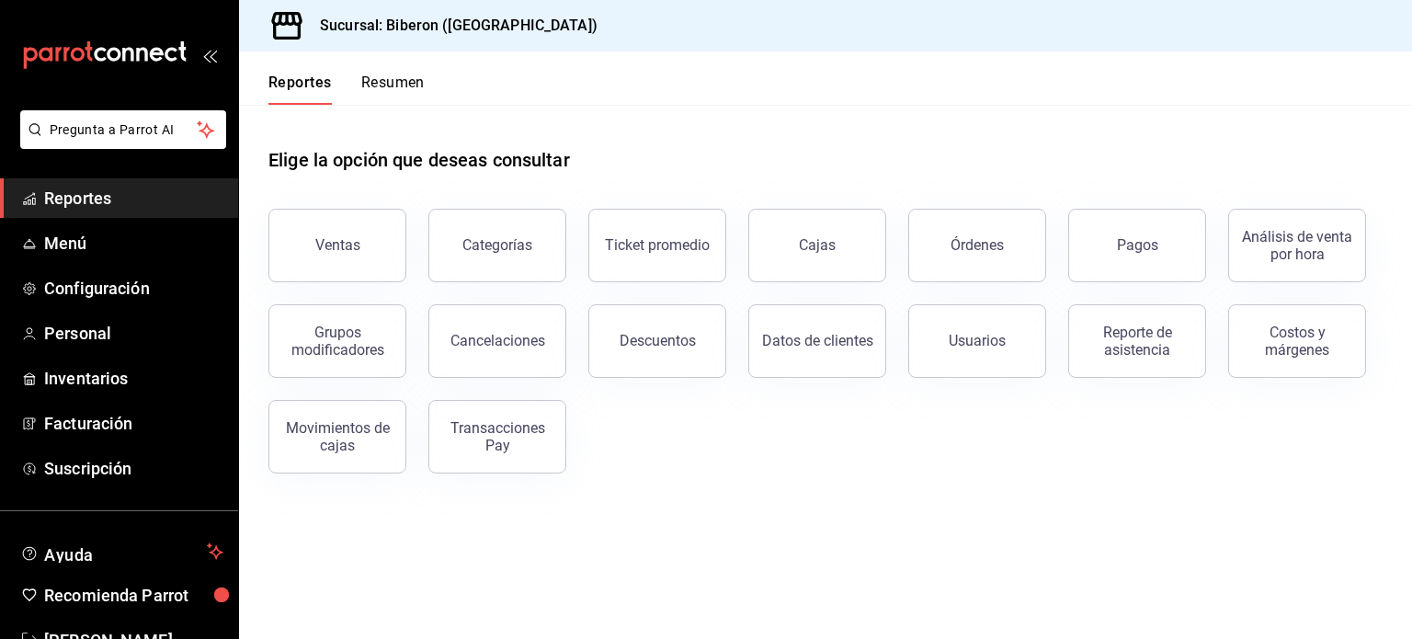
scroll to position [54, 0]
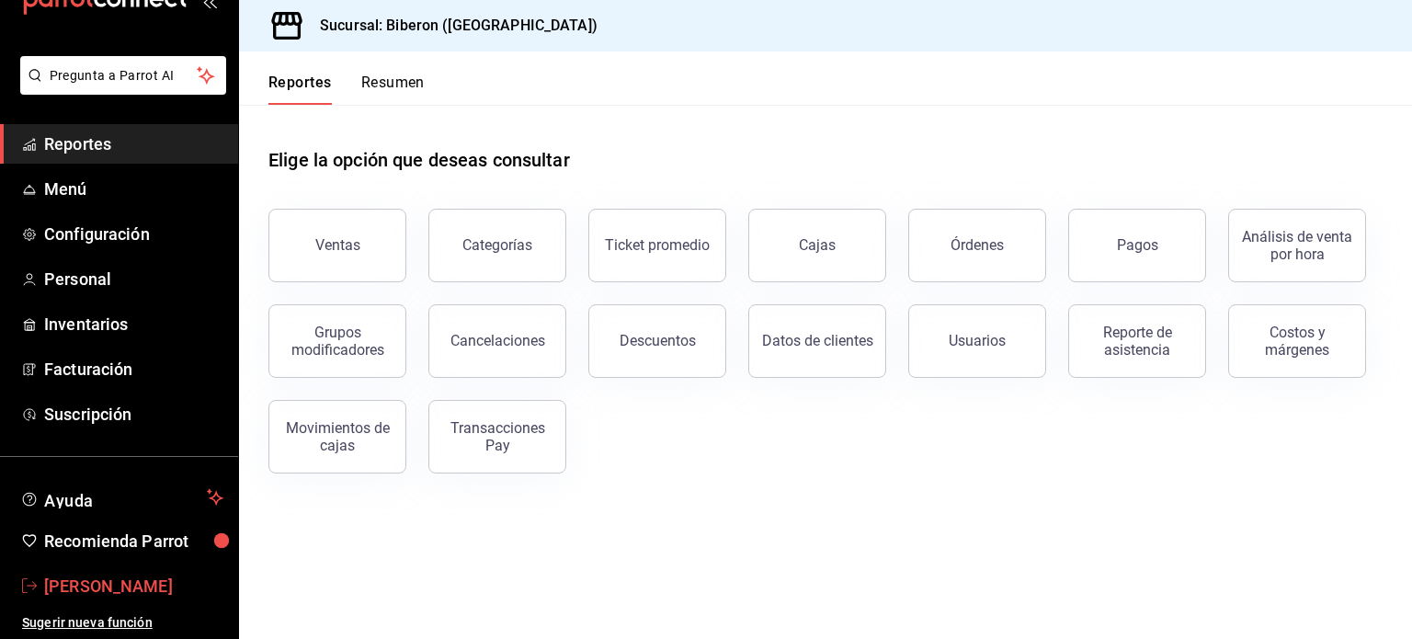
click at [126, 591] on span "Orlando Venegas" at bounding box center [133, 586] width 179 height 25
